Goal: Navigation & Orientation: Find specific page/section

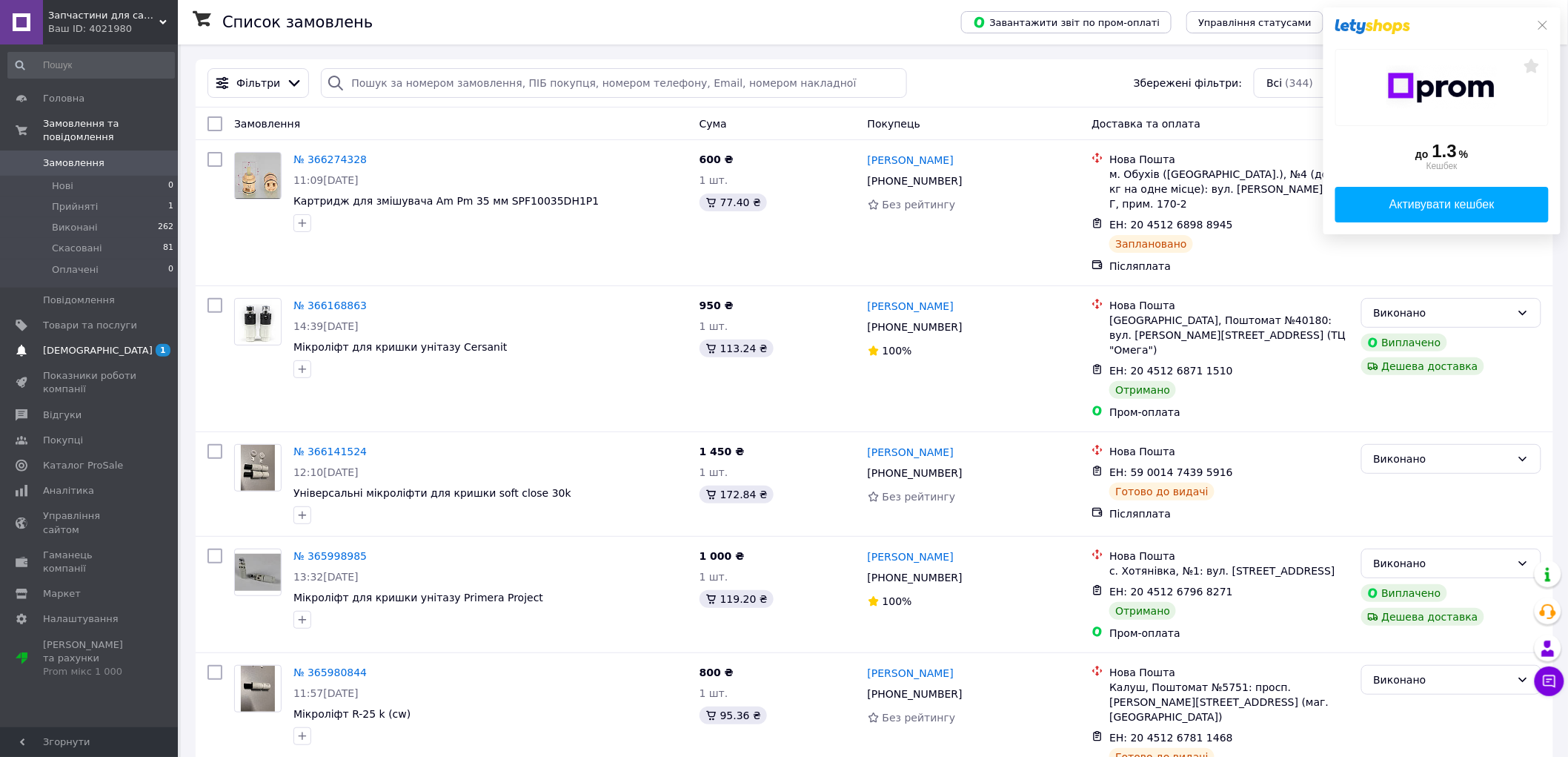
click at [70, 344] on span "[DEMOGRAPHIC_DATA]" at bounding box center [98, 351] width 109 height 13
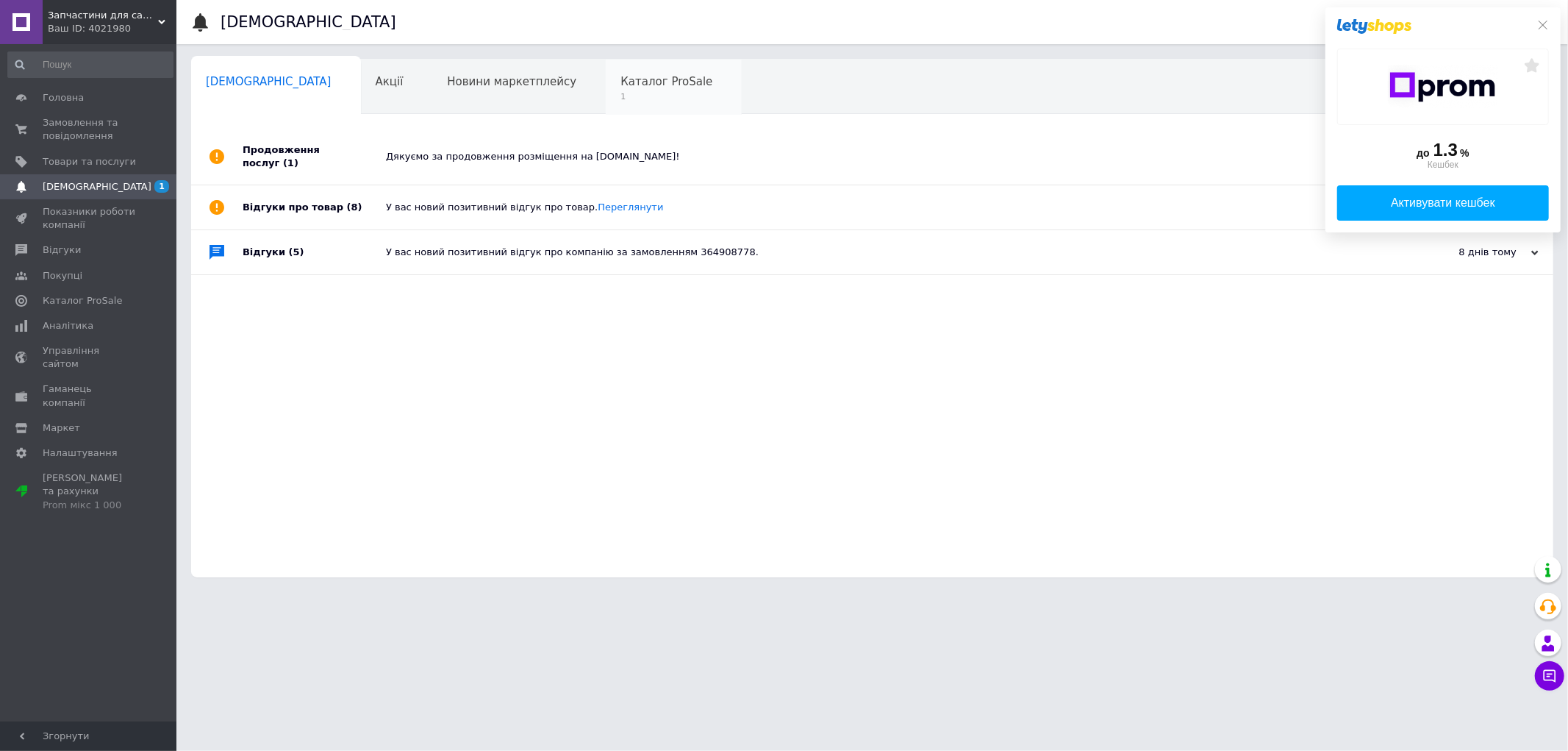
click at [620, 95] on span "1" at bounding box center [666, 97] width 92 height 11
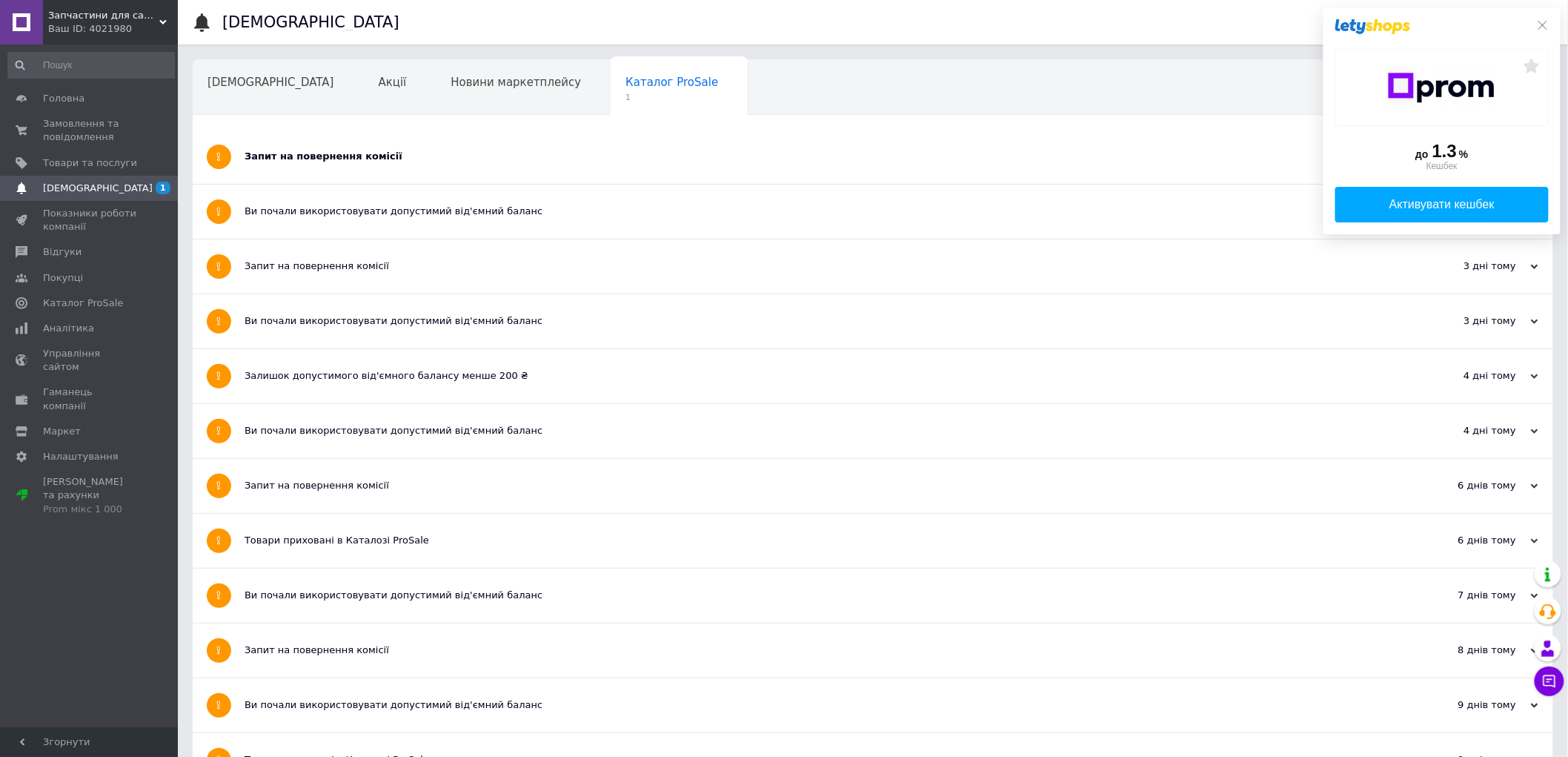
click at [1542, 16] on div "до 1.3 % Кешбек Активувати кешбек" at bounding box center [1441, 121] width 237 height 226
click at [1539, 25] on icon at bounding box center [1543, 25] width 12 height 12
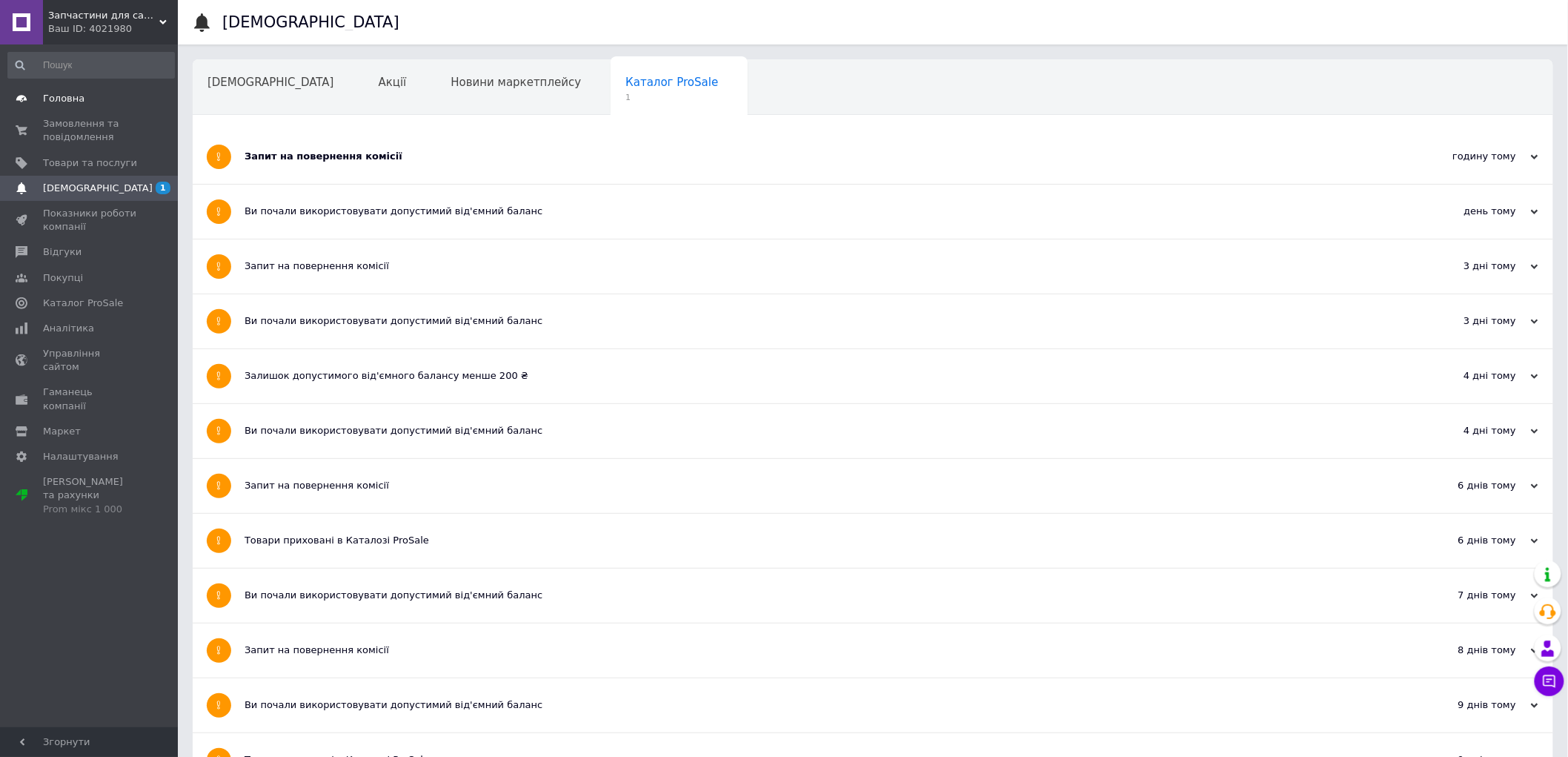
click at [53, 96] on span "Головна" at bounding box center [63, 99] width 41 height 13
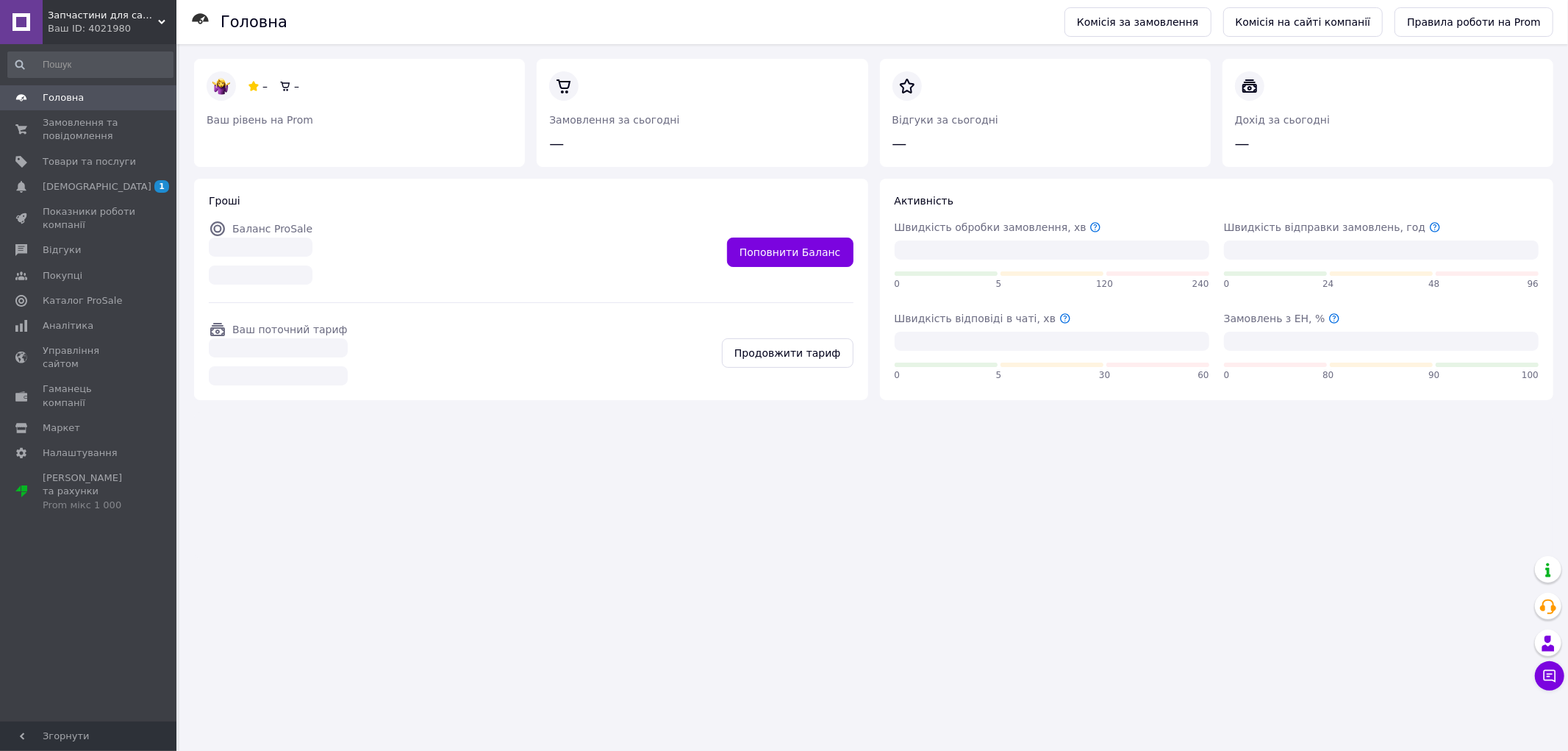
click at [85, 23] on div "Ваш ID: 4021980" at bounding box center [111, 29] width 128 height 13
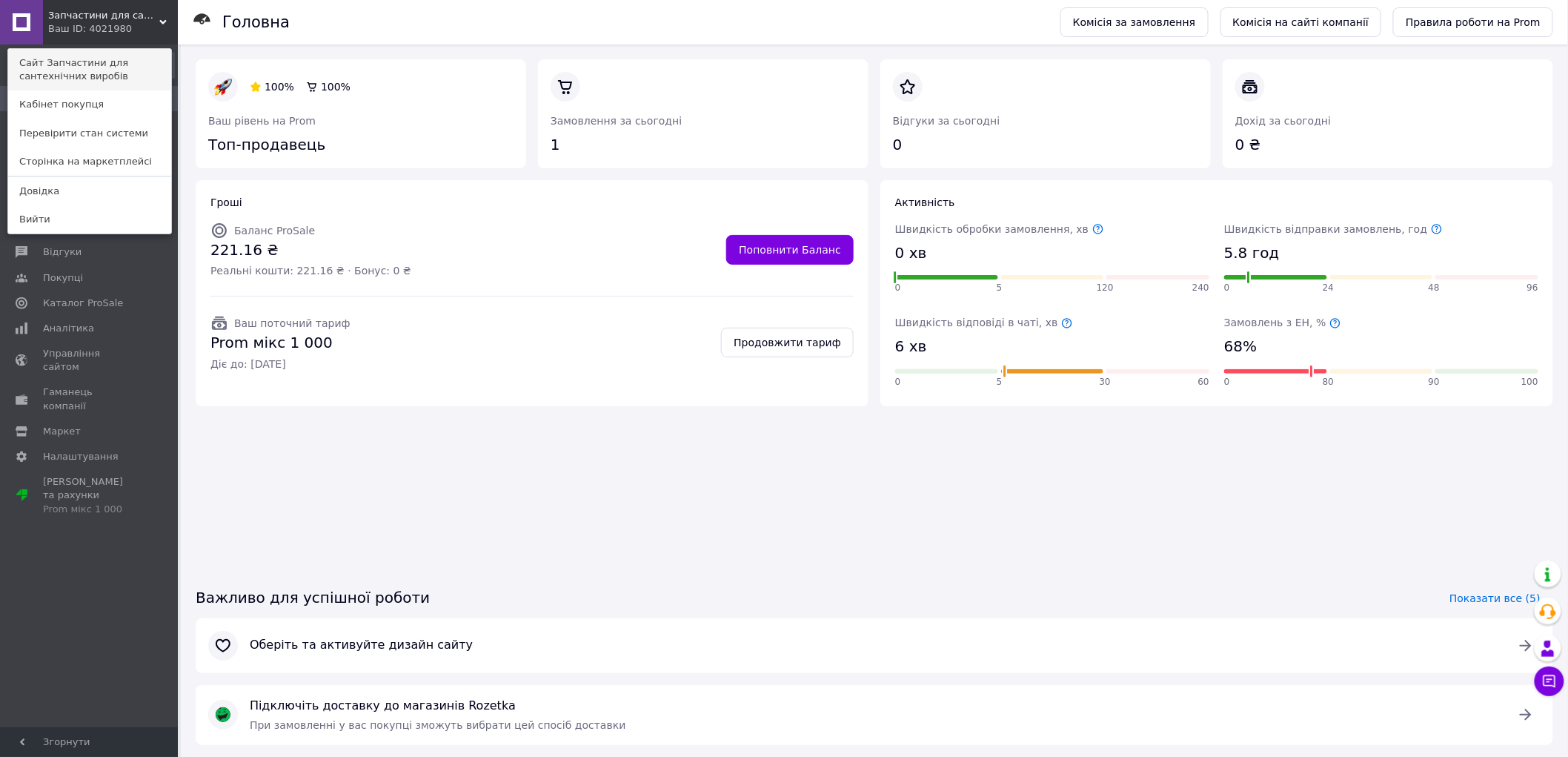
click at [65, 74] on link "Сайт Запчастини для сантехнічних виробів" at bounding box center [89, 69] width 163 height 41
